Goal: Check status: Check status

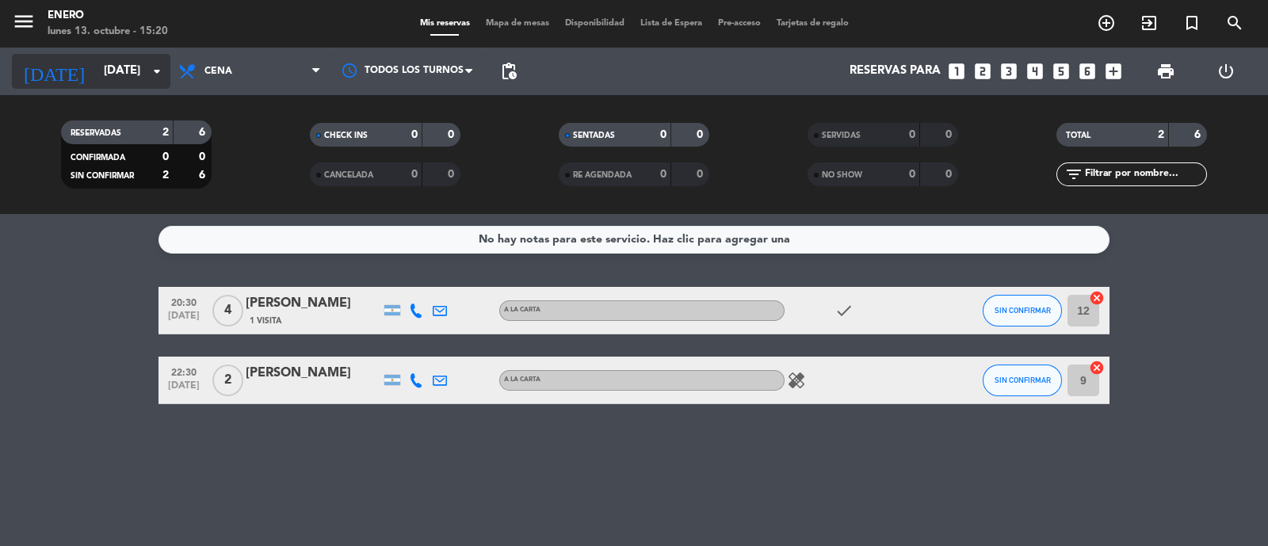
click at [127, 72] on input "[DATE]" at bounding box center [172, 71] width 153 height 30
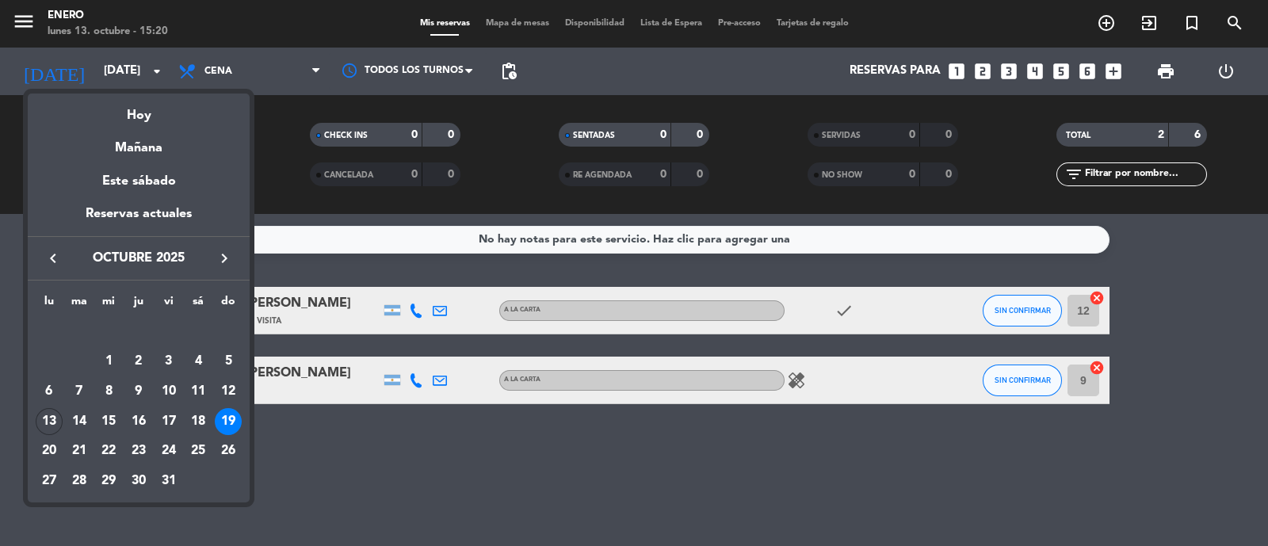
click at [224, 421] on div "19" at bounding box center [228, 421] width 27 height 27
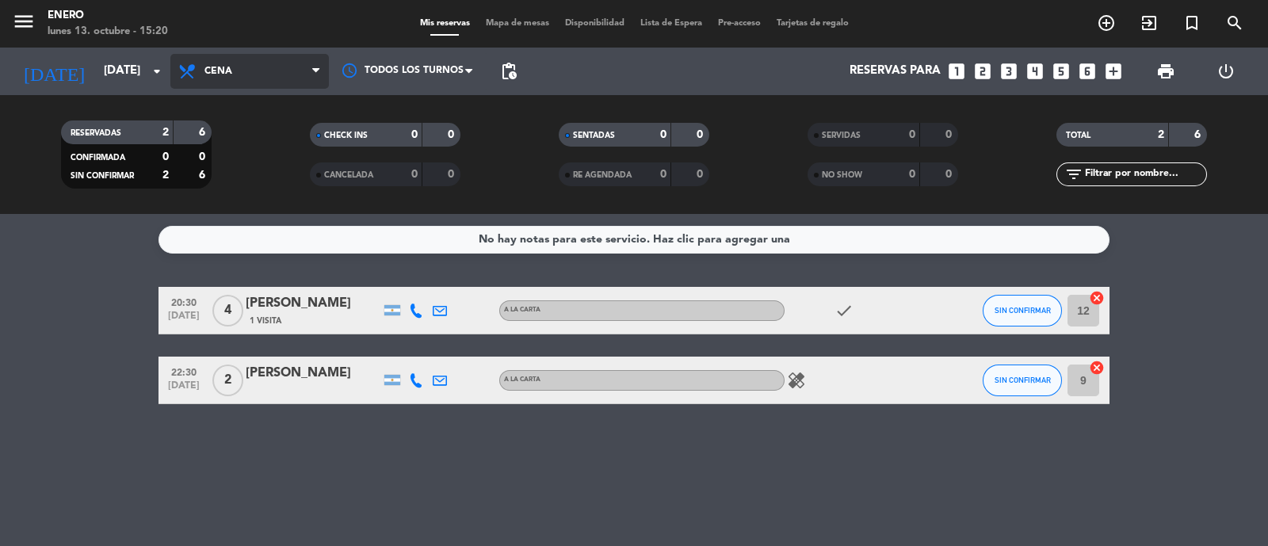
click at [243, 73] on span "Cena" at bounding box center [249, 71] width 158 height 35
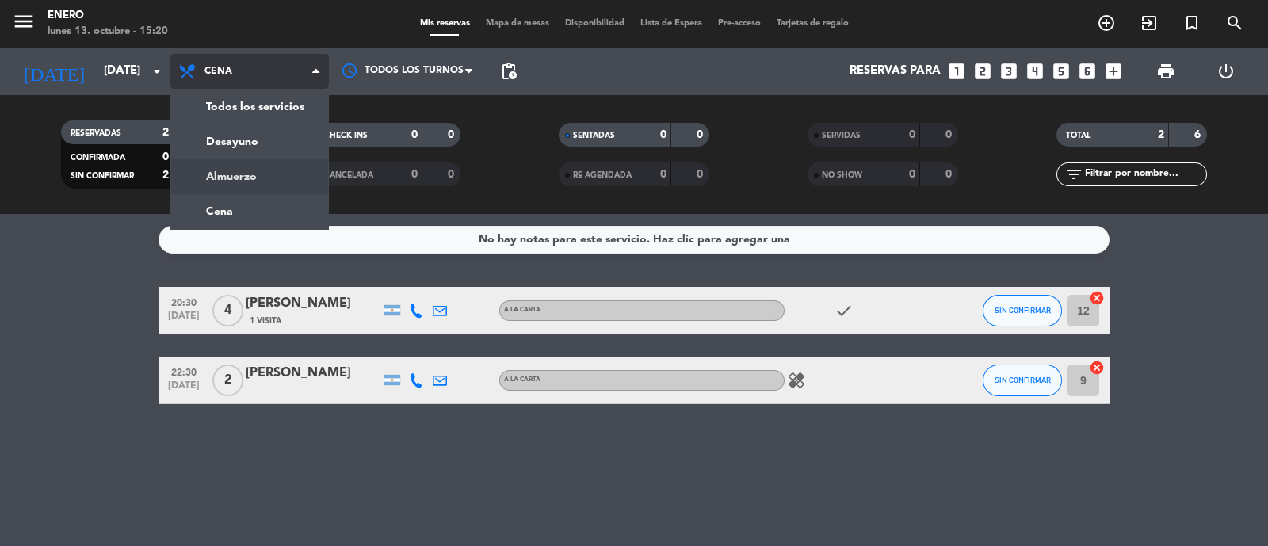
click at [247, 169] on div "menu Enero [DATE] 13. octubre - 15:20 Mis reservas Mapa de mesas Disponibilidad…" at bounding box center [634, 107] width 1268 height 214
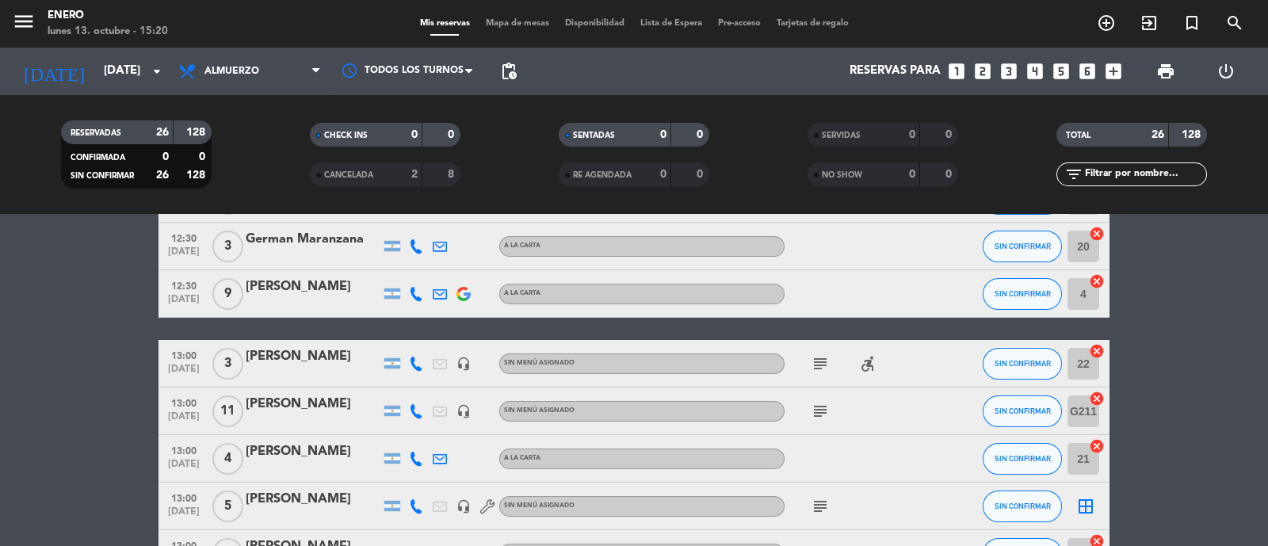
scroll to position [160, 0]
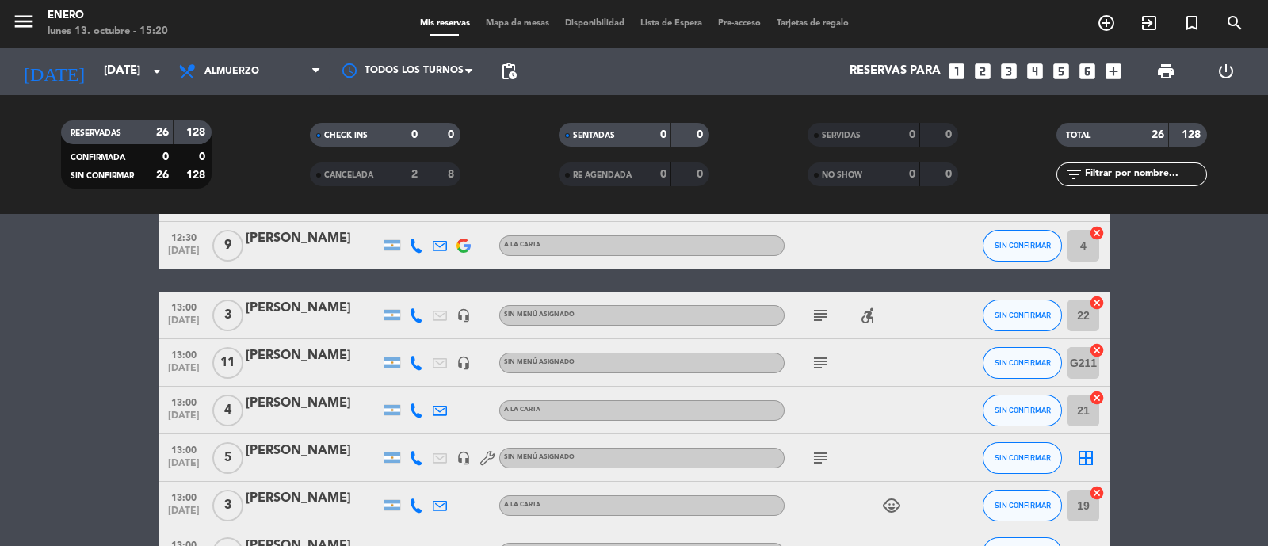
click at [816, 321] on icon "subject" at bounding box center [820, 315] width 19 height 19
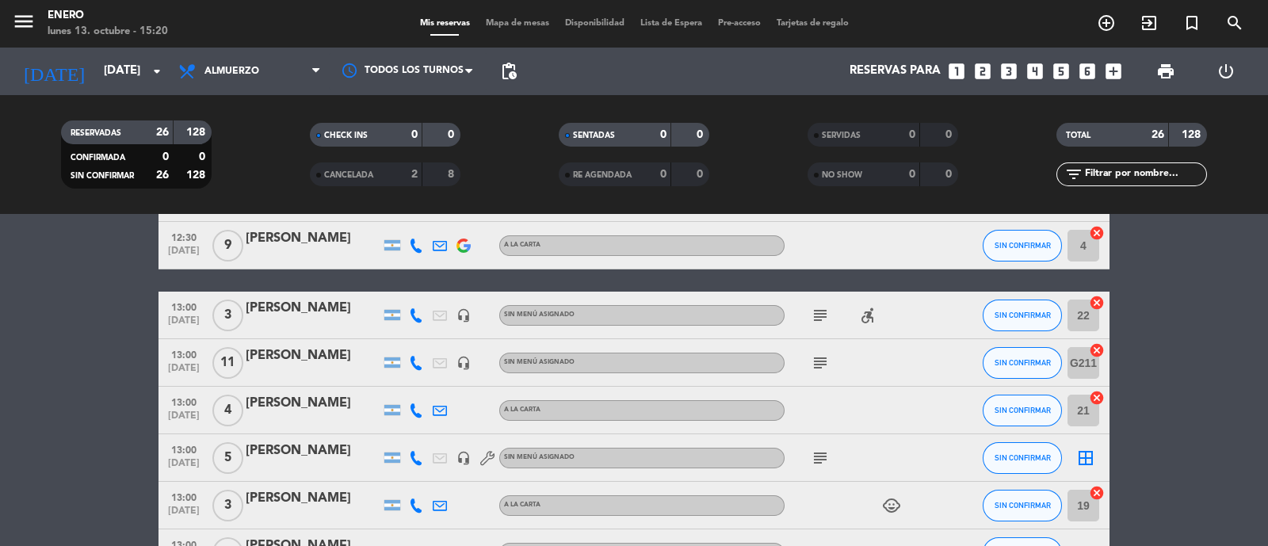
click at [824, 358] on icon "subject" at bounding box center [820, 362] width 19 height 19
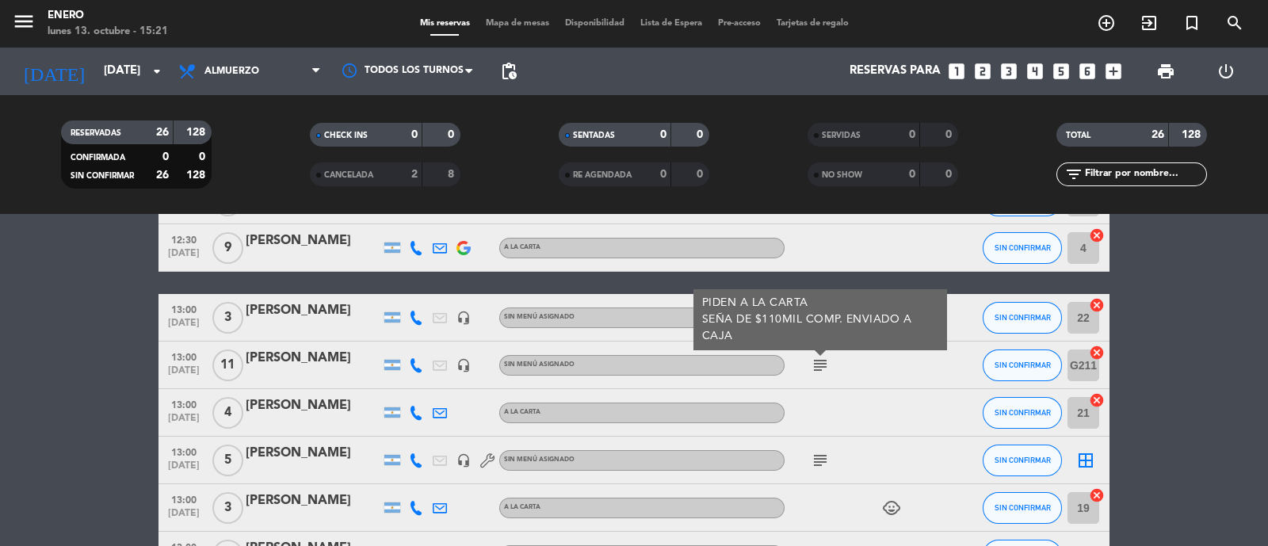
scroll to position [191, 0]
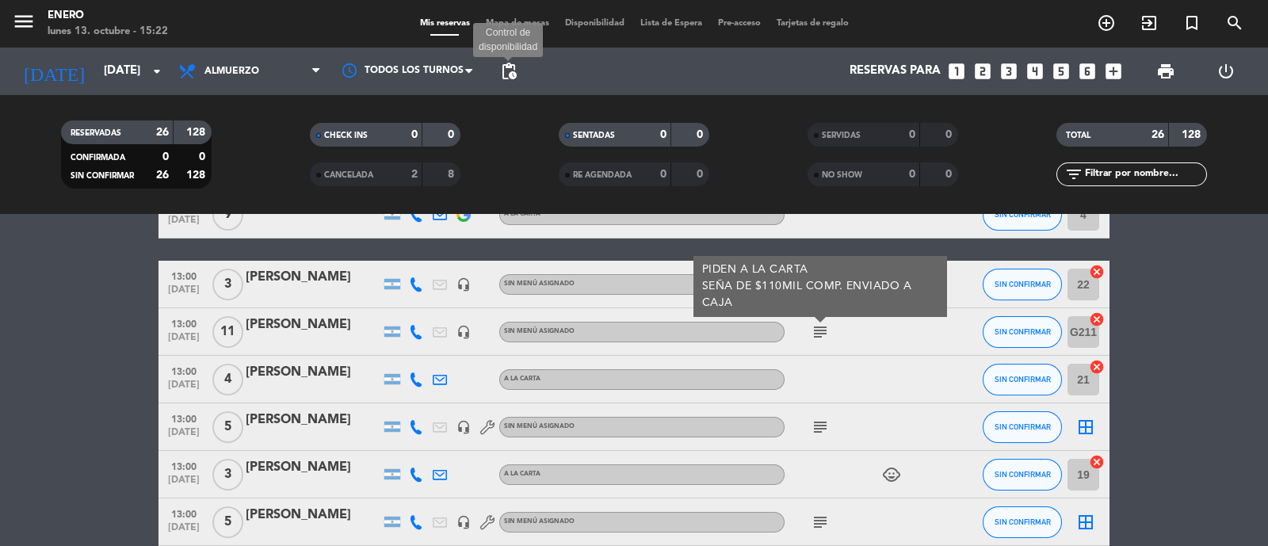
click at [503, 72] on span "pending_actions" at bounding box center [508, 71] width 19 height 19
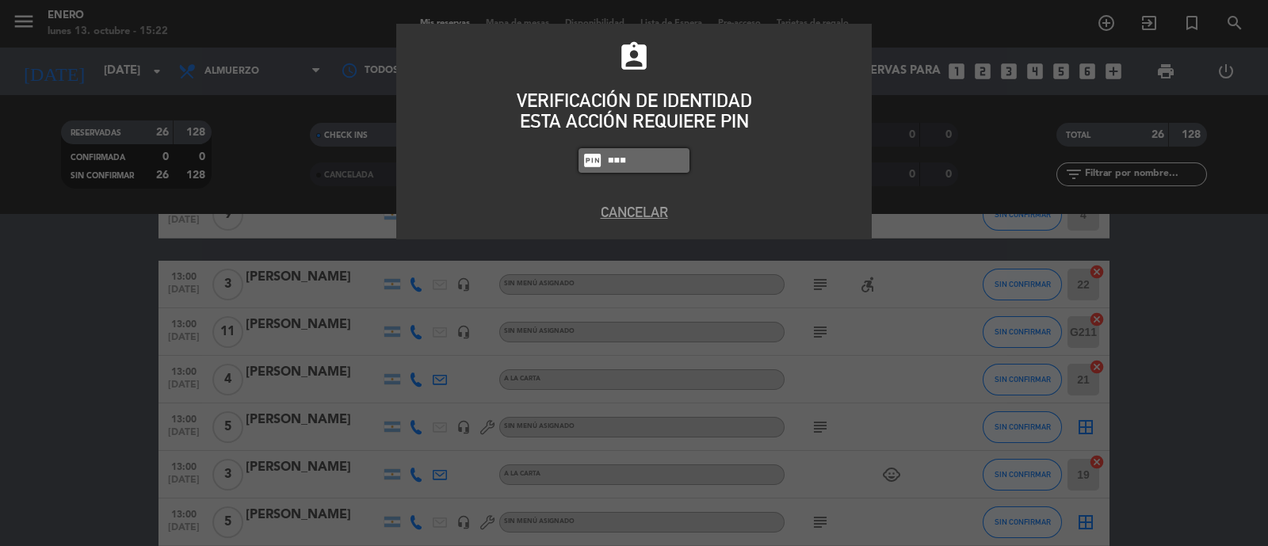
type input "6082"
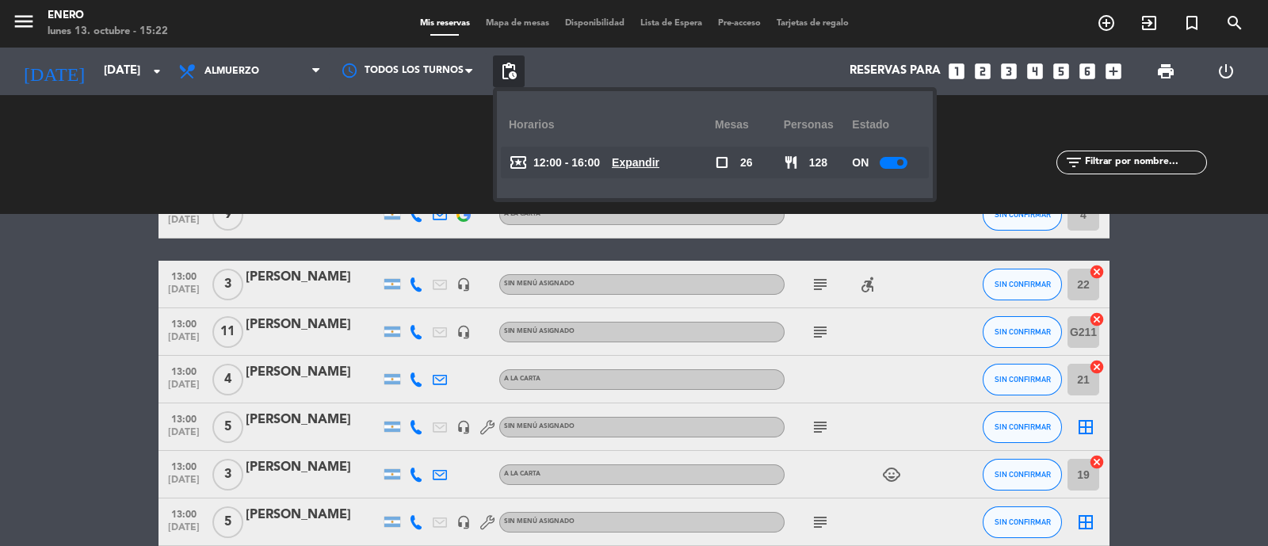
click at [651, 163] on u "Expandir" at bounding box center [636, 162] width 48 height 13
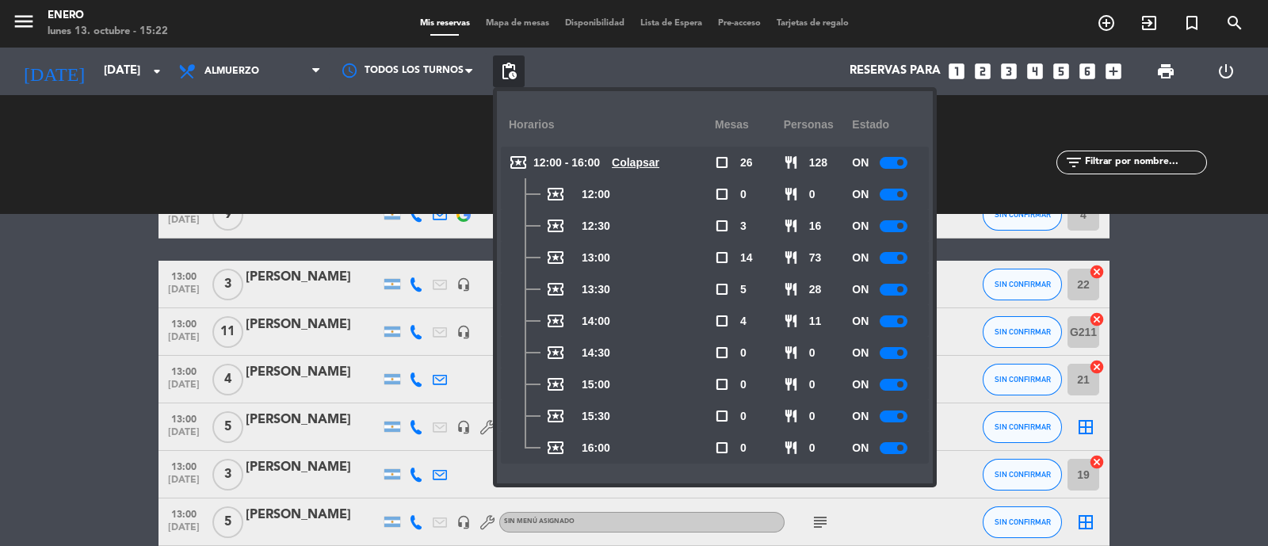
click at [896, 252] on div at bounding box center [894, 258] width 28 height 12
